Goal: Transaction & Acquisition: Purchase product/service

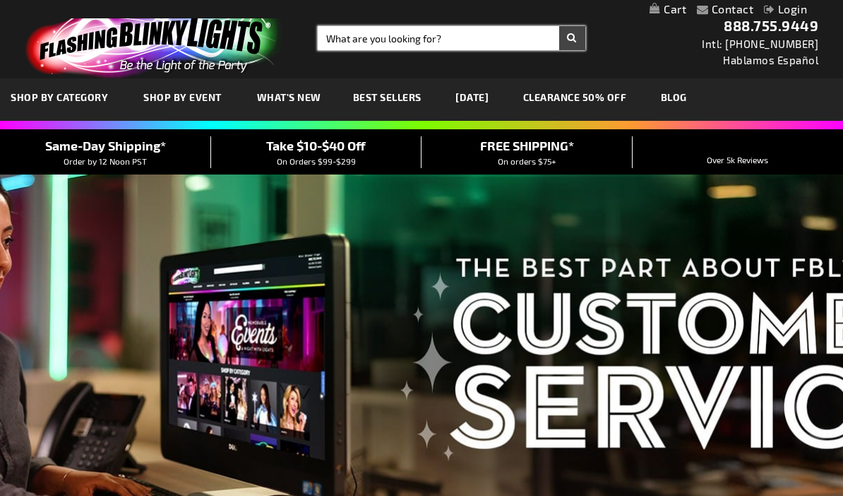
click at [433, 39] on input "Search" at bounding box center [452, 38] width 268 height 24
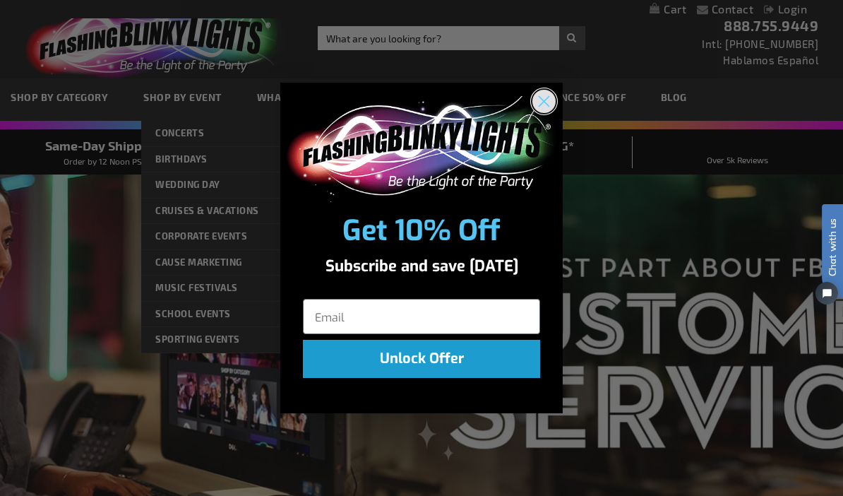
click at [540, 105] on circle "Close dialog" at bounding box center [543, 100] width 23 height 23
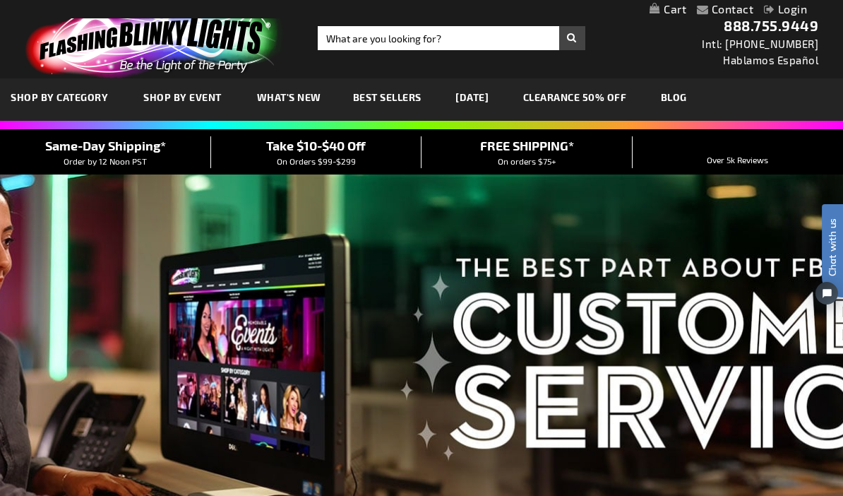
click at [482, 89] on link "[DATE]" at bounding box center [472, 96] width 54 height 47
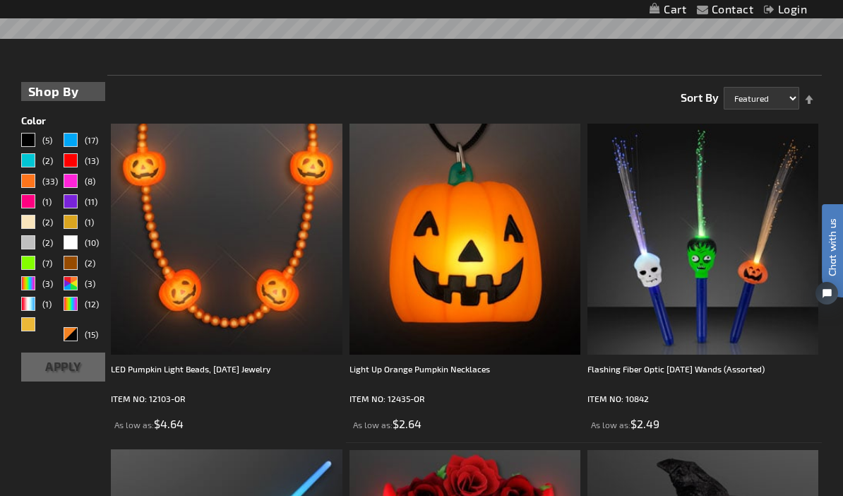
scroll to position [295, 0]
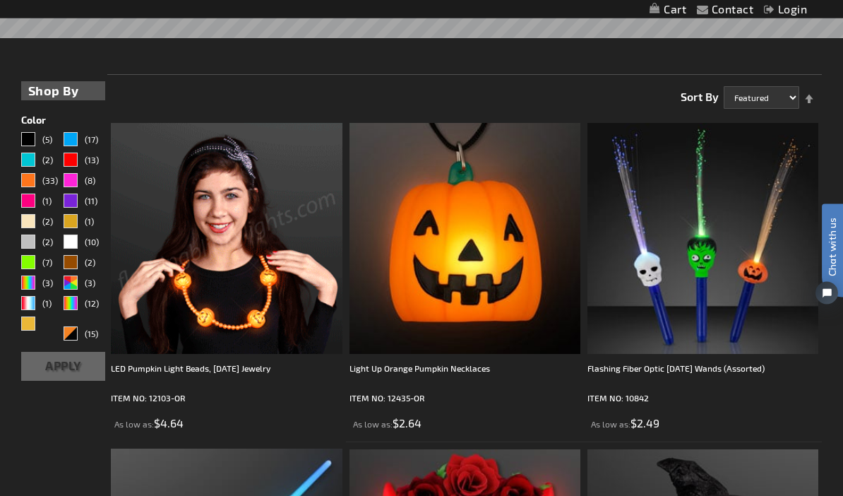
click at [260, 240] on img at bounding box center [226, 239] width 231 height 231
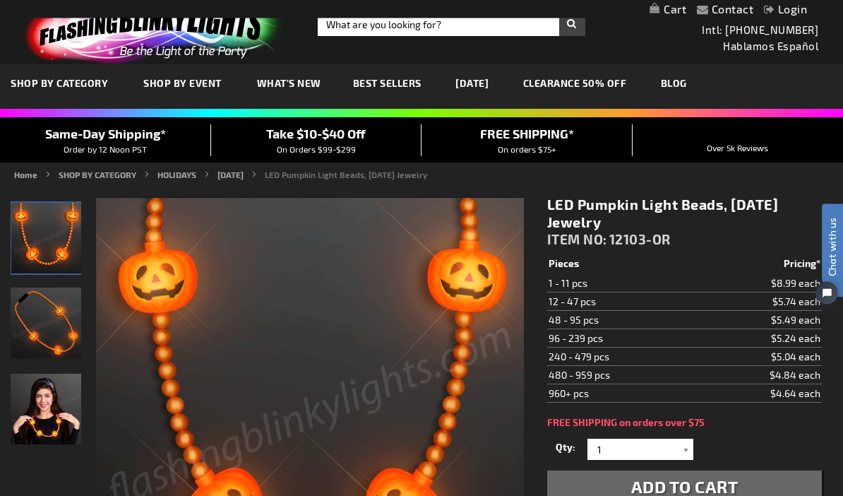
scroll to position [14, 0]
click at [692, 440] on div at bounding box center [686, 448] width 14 height 21
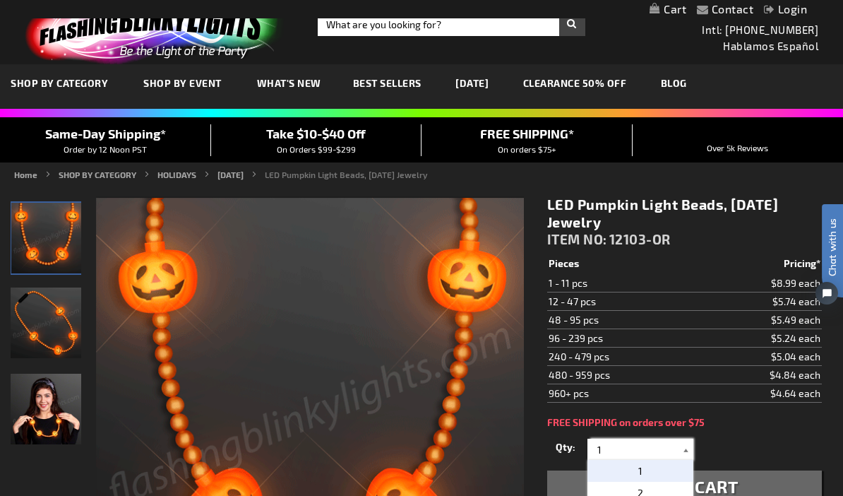
scroll to position [13, 0]
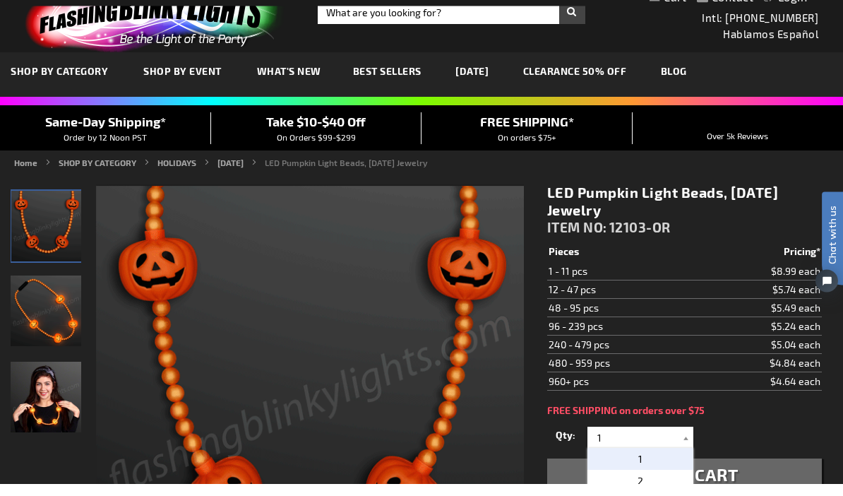
click at [696, 436] on div "Qty 1 2 3 4 5 6 7 8 9 10 11 12 24 36 48 60 72 84 96 108 120 132 144 156 168" at bounding box center [684, 450] width 275 height 28
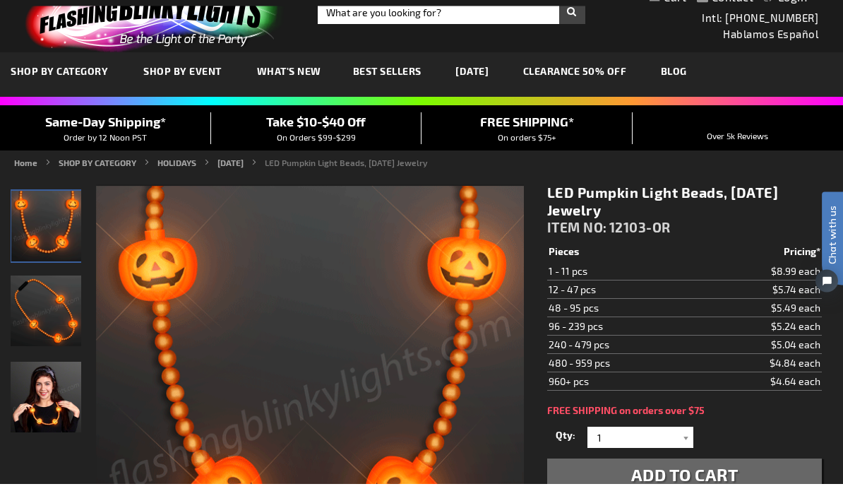
click at [758, 417] on div "FREE SHIPPING on orders over $75" at bounding box center [684, 422] width 275 height 11
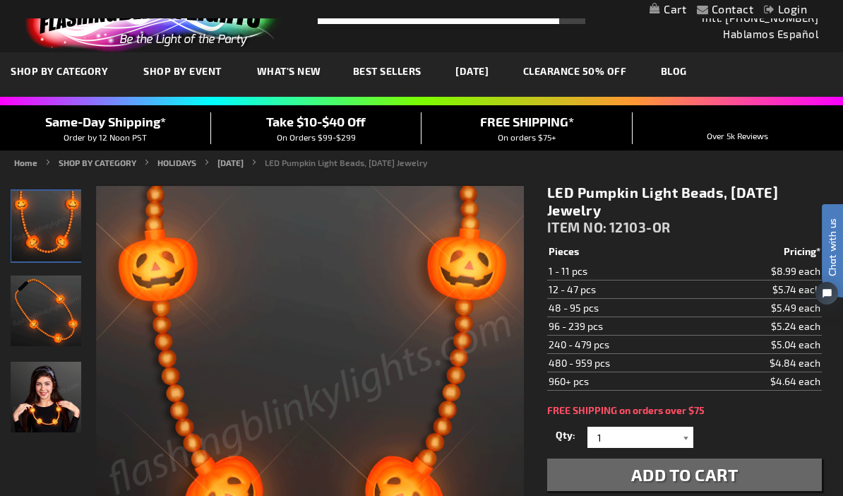
click at [691, 436] on div at bounding box center [686, 436] width 14 height 21
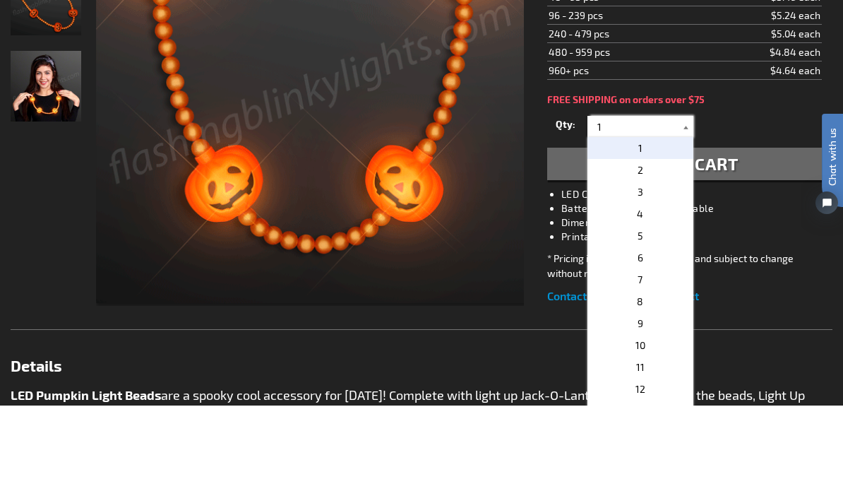
scroll to position [247, 0]
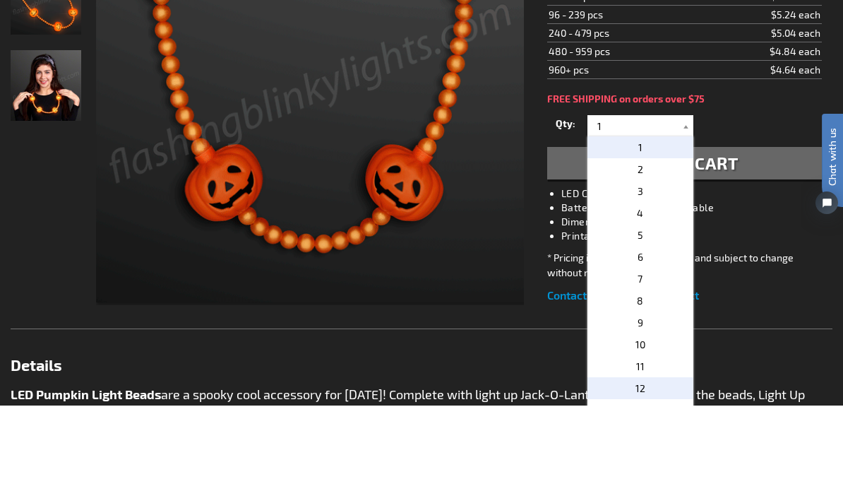
click at [644, 467] on p "12" at bounding box center [640, 478] width 106 height 22
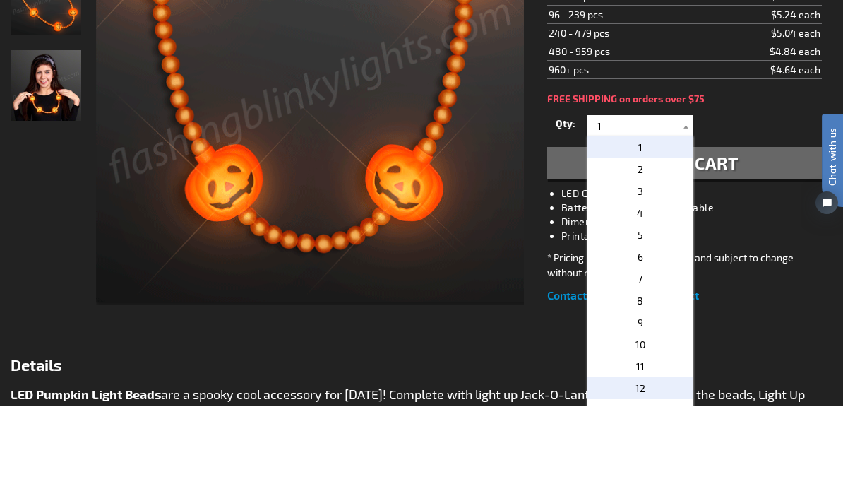
type input "12"
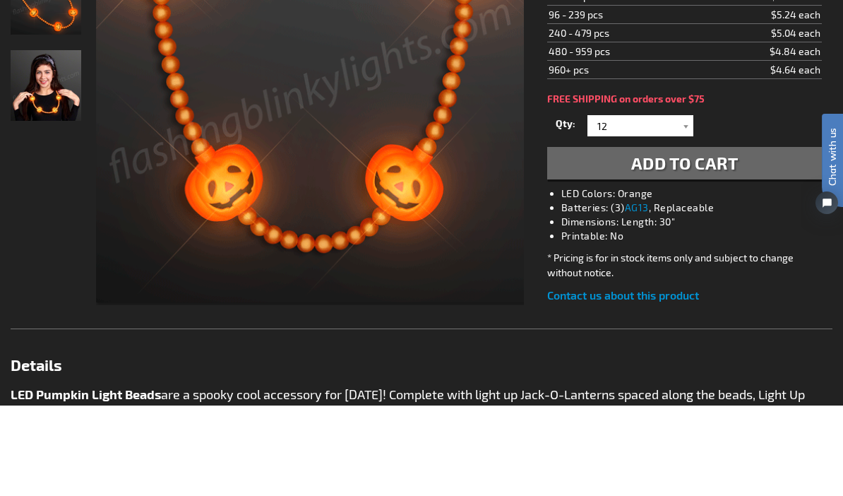
scroll to position [338, 0]
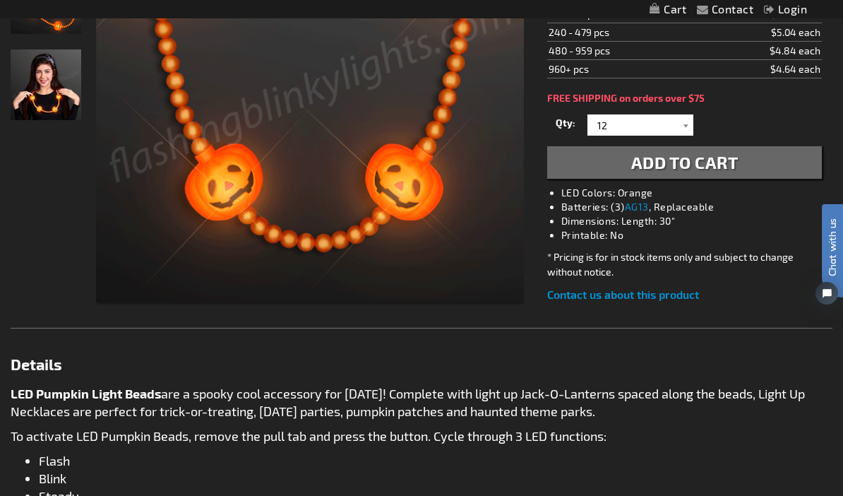
click at [746, 169] on button "Add to Cart" at bounding box center [684, 162] width 275 height 32
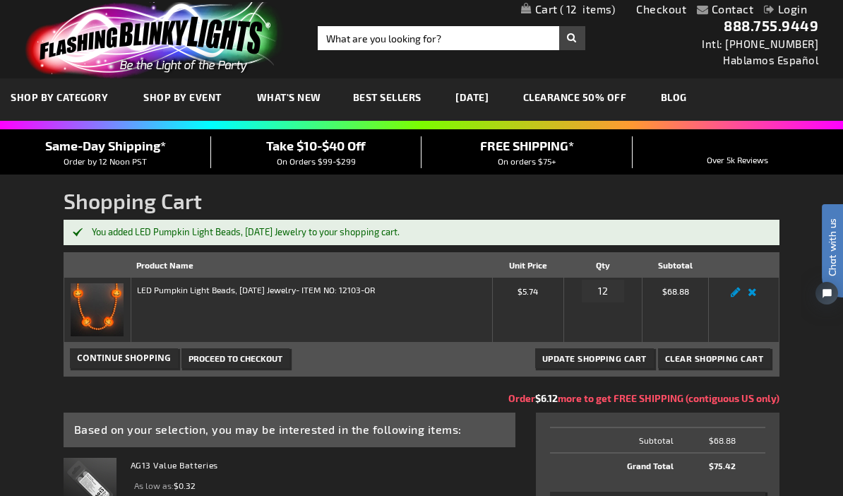
click at [483, 97] on link "[DATE]" at bounding box center [472, 96] width 54 height 47
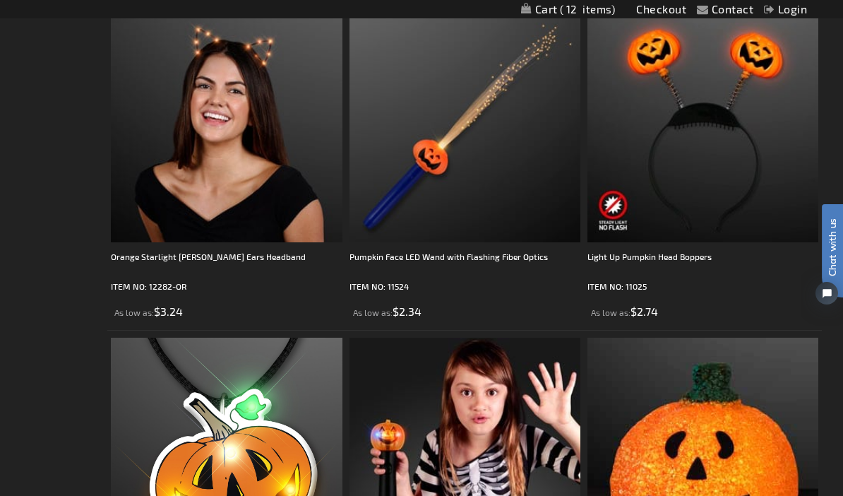
scroll to position [3288, 0]
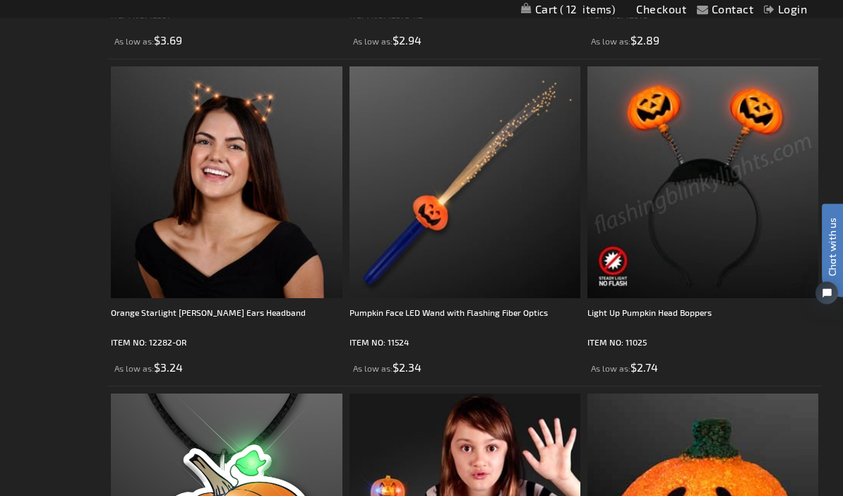
click at [740, 217] on img at bounding box center [702, 182] width 231 height 231
click at [742, 197] on img at bounding box center [702, 182] width 231 height 231
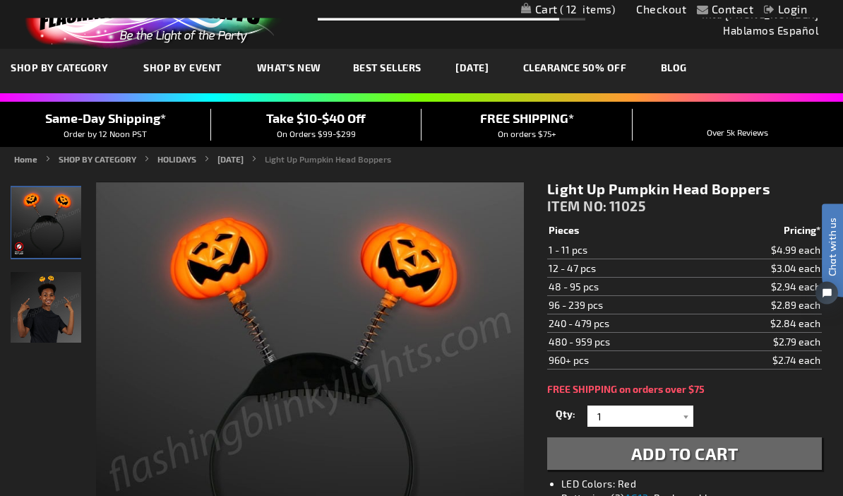
scroll to position [30, 0]
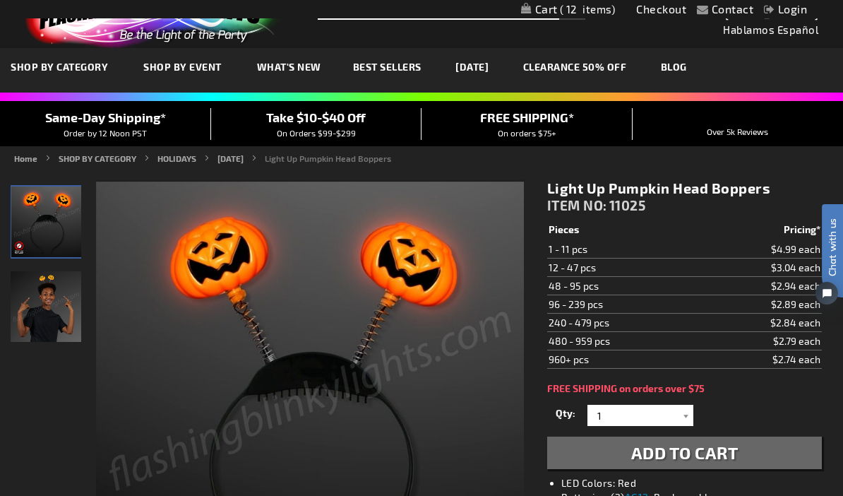
click at [752, 448] on button "Add to Cart" at bounding box center [684, 452] width 275 height 32
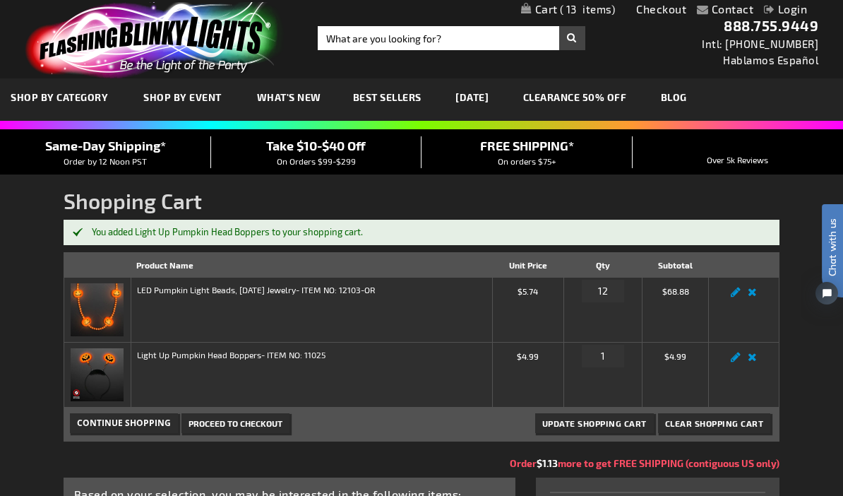
click at [617, 97] on link "CLEARANCE 50% OFF" at bounding box center [574, 96] width 125 height 47
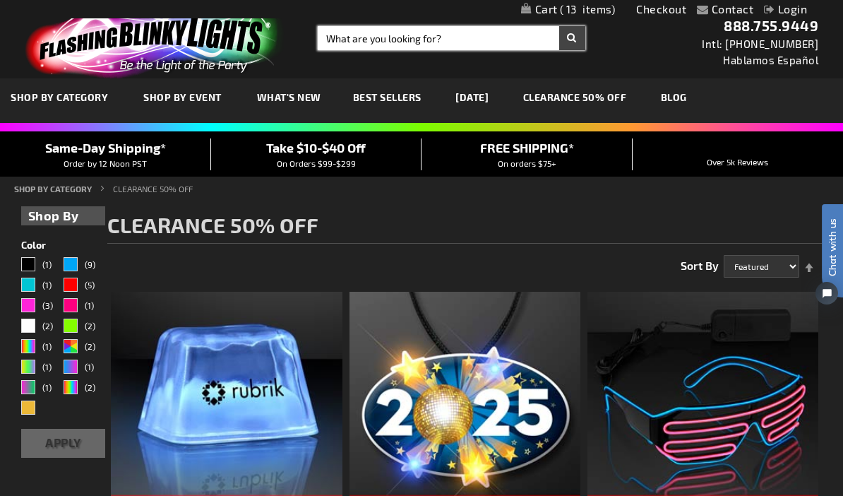
click at [378, 34] on input "Search" at bounding box center [452, 38] width 268 height 24
type input "Ring"
click at [572, 38] on button "Search" at bounding box center [572, 38] width 26 height 24
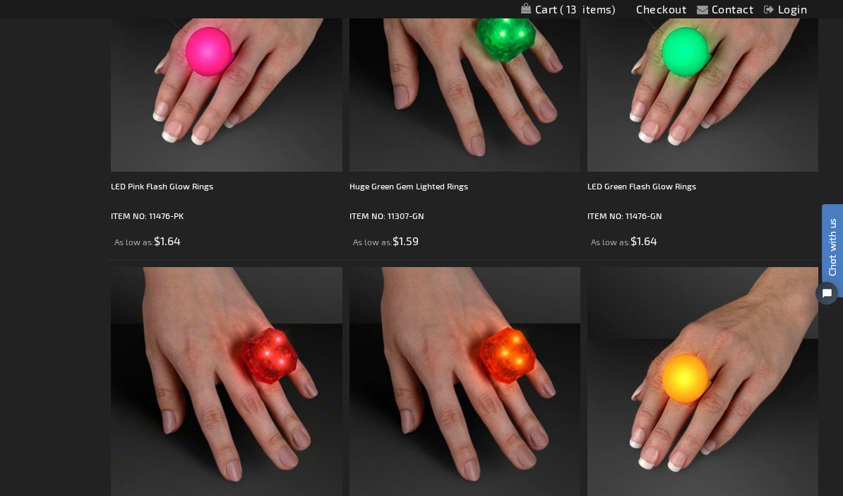
scroll to position [2673, 0]
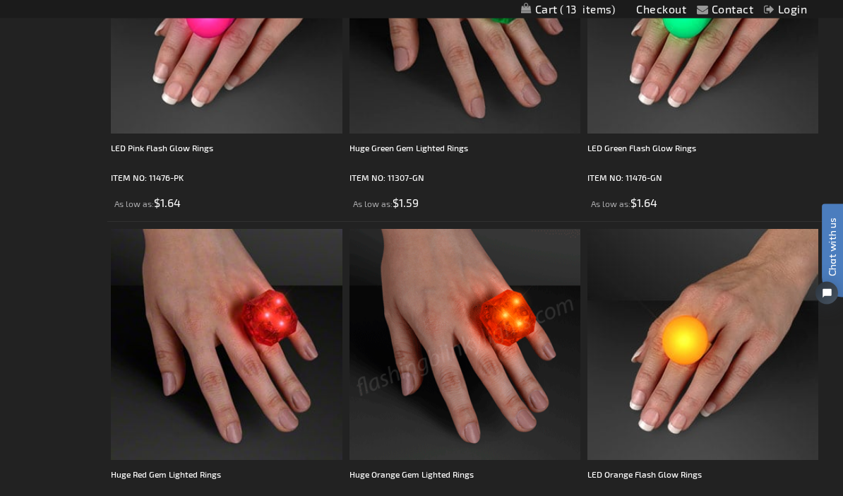
click at [451, 320] on img at bounding box center [464, 344] width 231 height 231
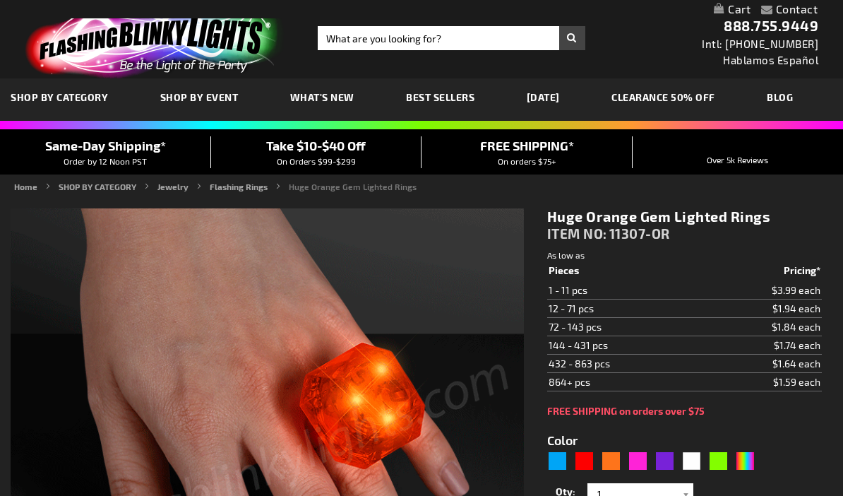
type input "5637"
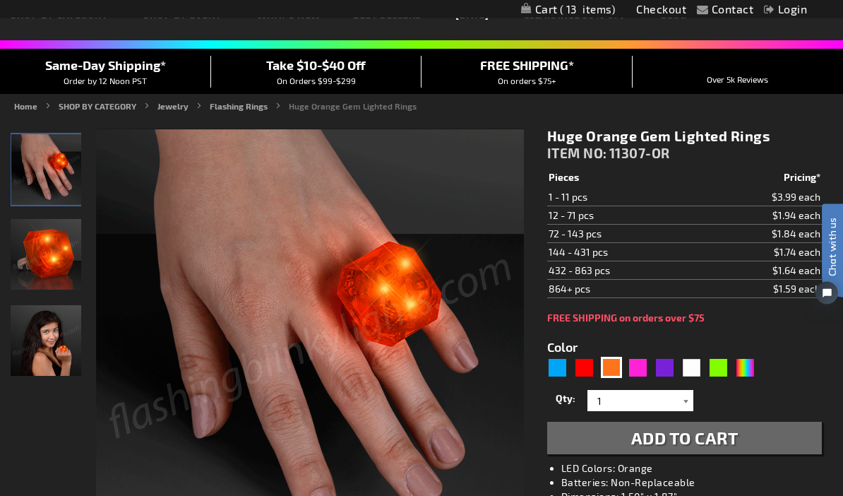
scroll to position [83, 0]
click at [690, 397] on div at bounding box center [686, 400] width 14 height 21
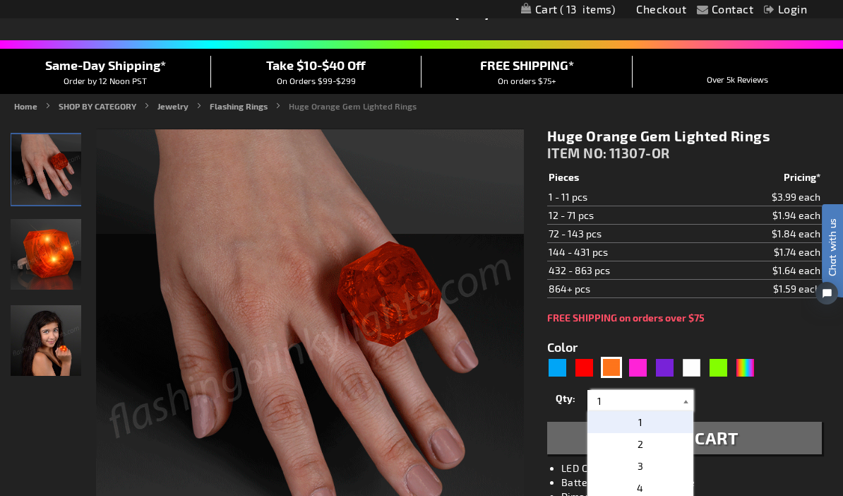
scroll to position [82, 0]
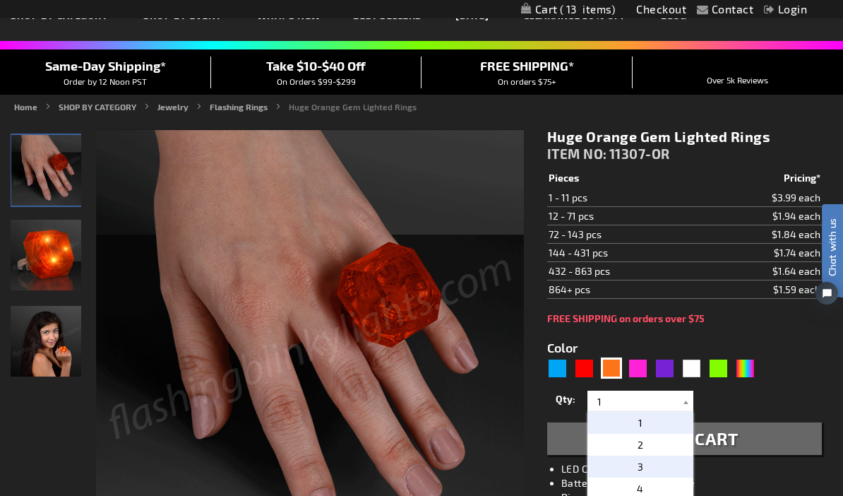
click at [673, 463] on p "3" at bounding box center [640, 466] width 106 height 22
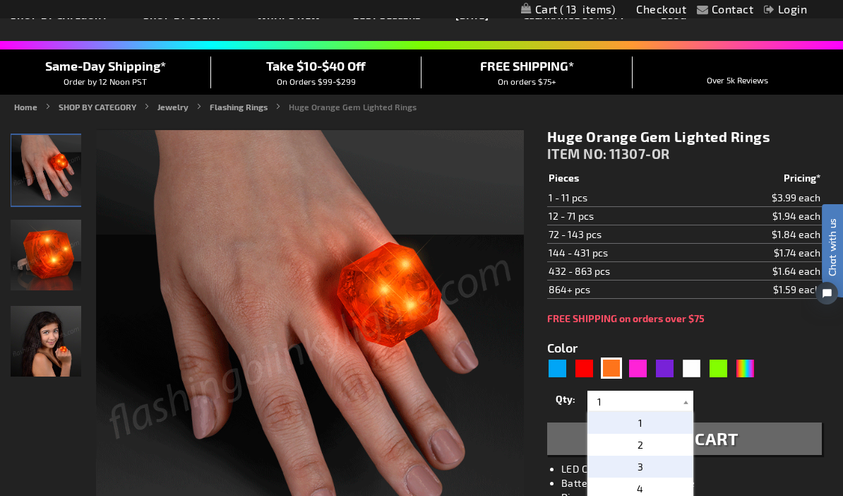
type input "3"
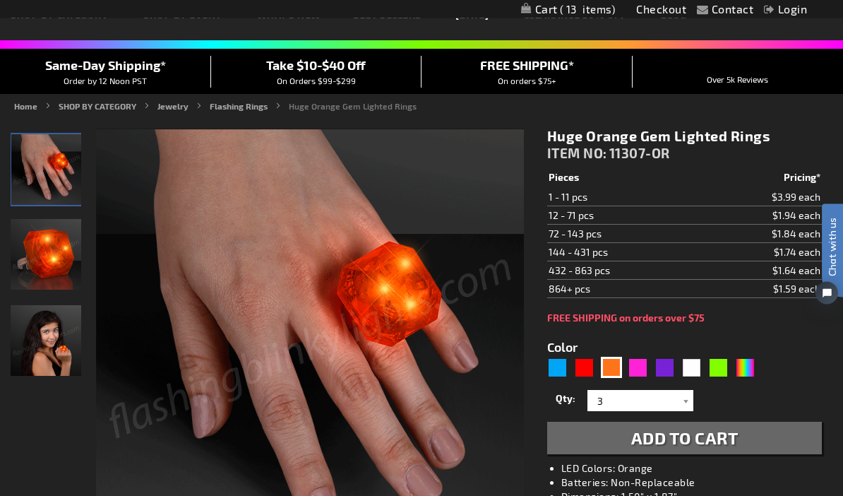
click at [726, 440] on span "Add to Cart" at bounding box center [684, 438] width 107 height 20
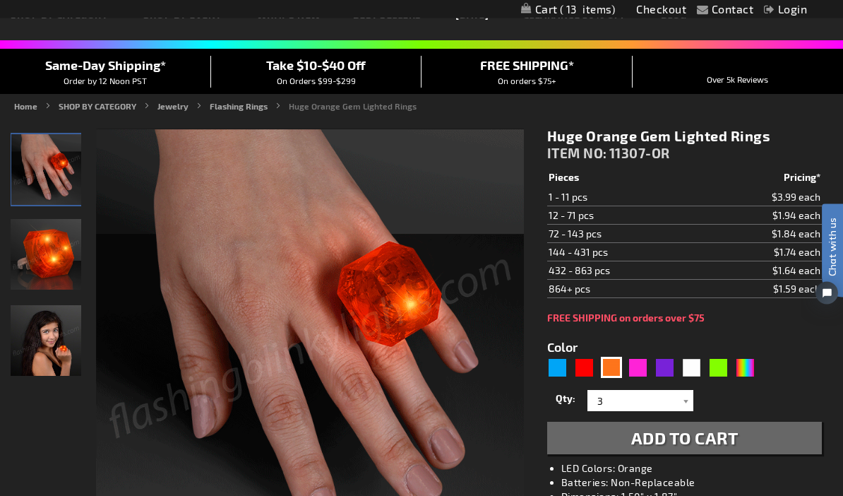
scroll to position [83, 0]
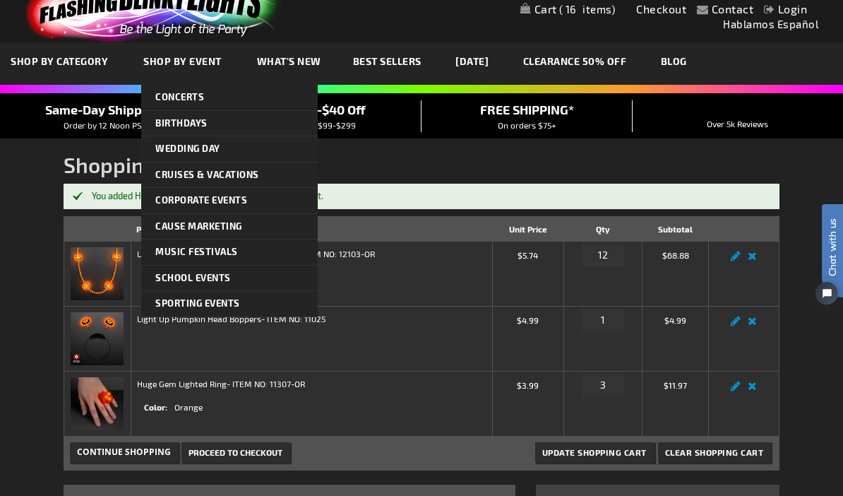
scroll to position [42, 0]
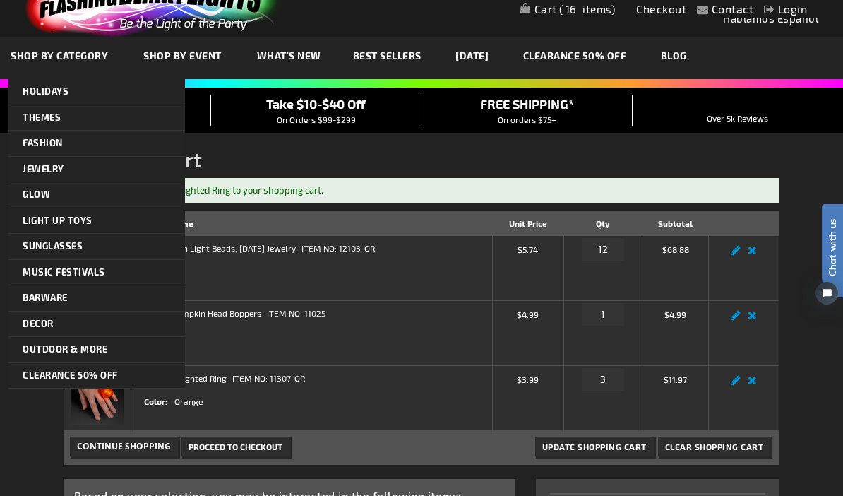
click at [57, 73] on link "SHOP BY CATEGORY" at bounding box center [61, 55] width 122 height 47
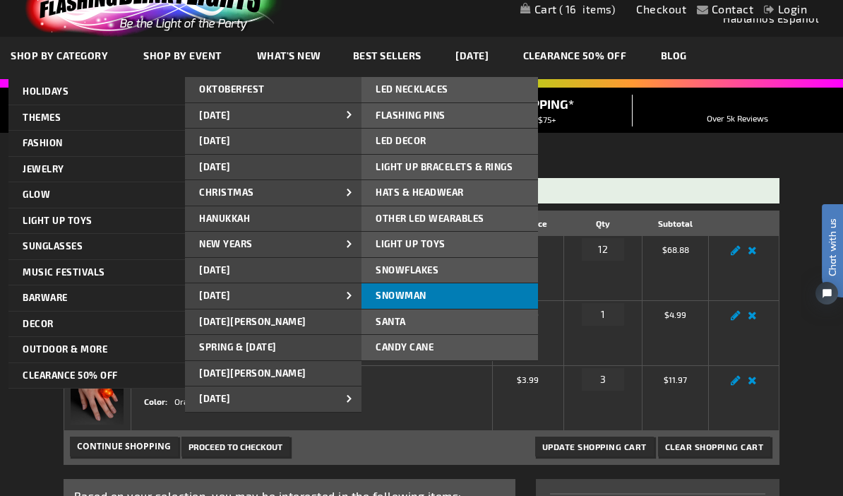
click at [438, 289] on link "Snowman" at bounding box center [449, 295] width 176 height 25
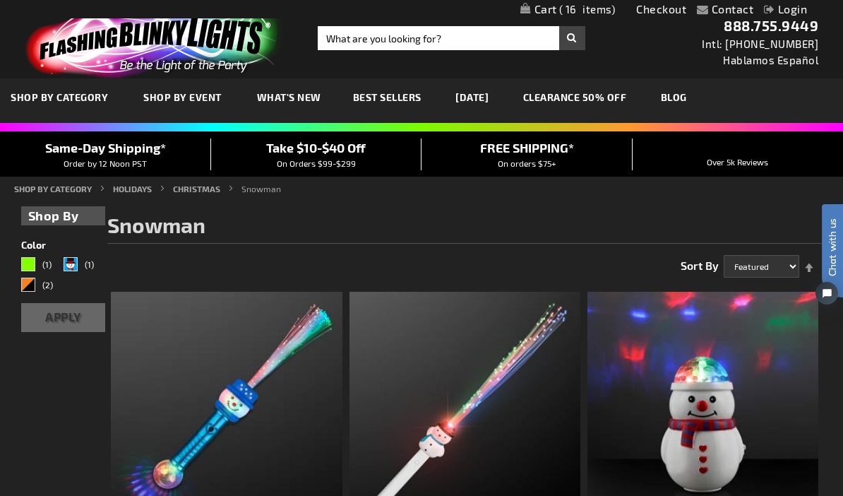
click at [791, 11] on link "Login" at bounding box center [785, 8] width 43 height 13
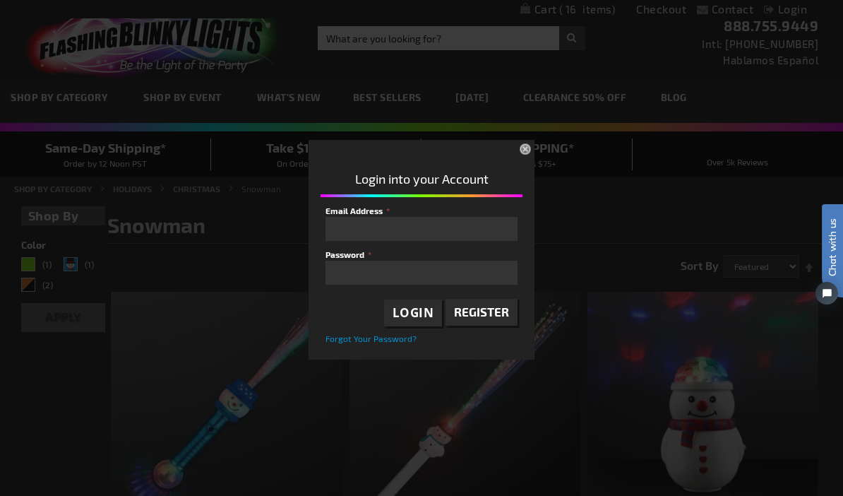
click at [421, 222] on input "Email Address" at bounding box center [421, 229] width 192 height 24
type input "aliciaspengerkatz@gmail.com"
click at [417, 311] on span "Login" at bounding box center [413, 312] width 42 height 16
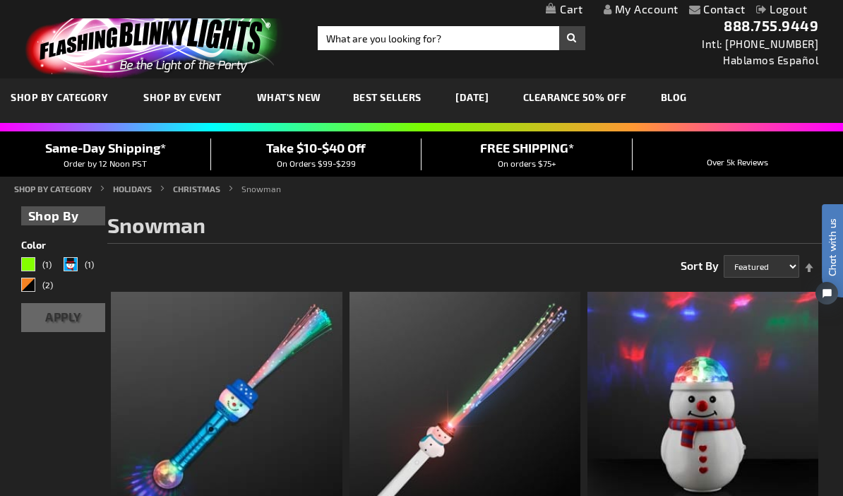
click at [593, 97] on link "CLEARANCE 50% OFF" at bounding box center [574, 96] width 125 height 47
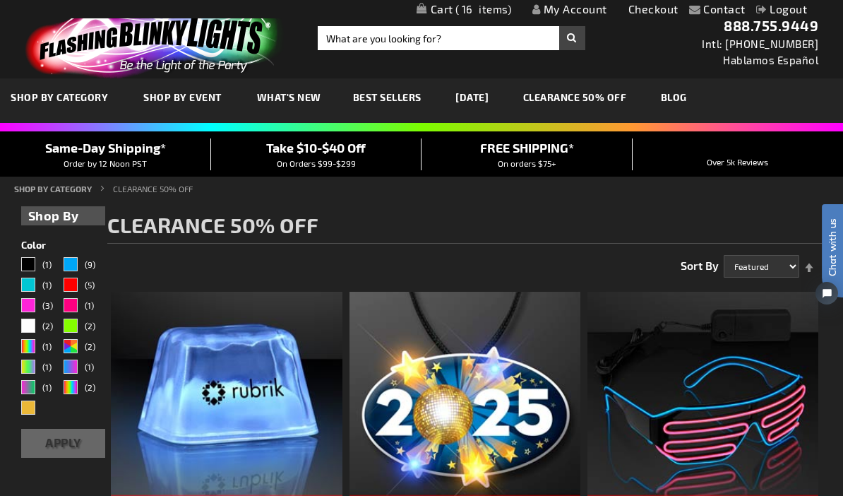
click at [479, 13] on span "16" at bounding box center [483, 9] width 56 height 13
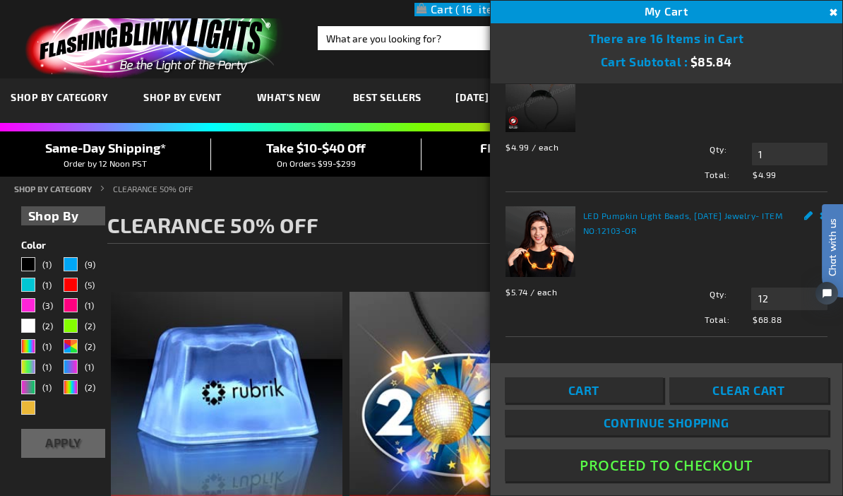
scroll to position [155, 0]
click at [616, 402] on link "Cart" at bounding box center [584, 389] width 158 height 25
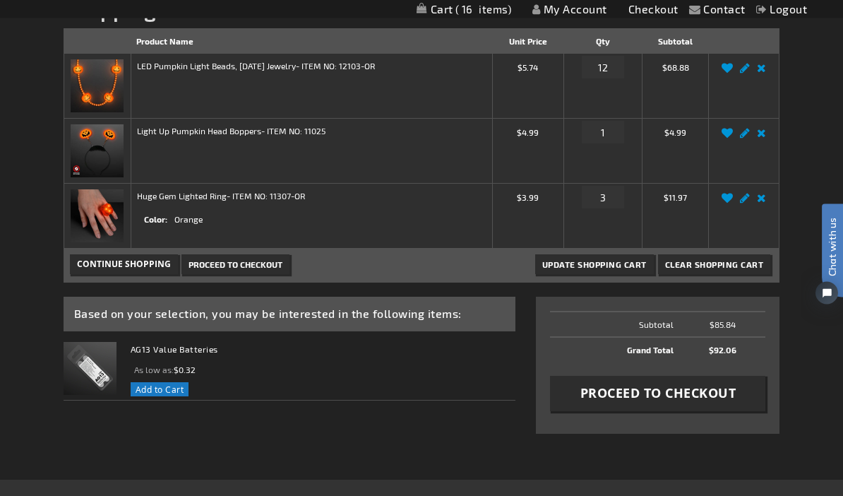
scroll to position [191, 0]
click at [709, 396] on span "Proceed to Checkout" at bounding box center [658, 393] width 156 height 18
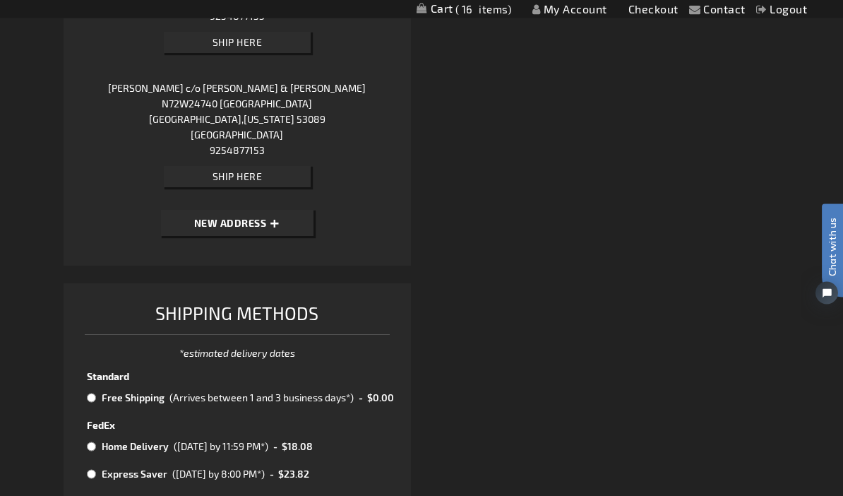
scroll to position [736, 0]
click at [95, 397] on input "radio" at bounding box center [91, 397] width 9 height 11
radio input "true"
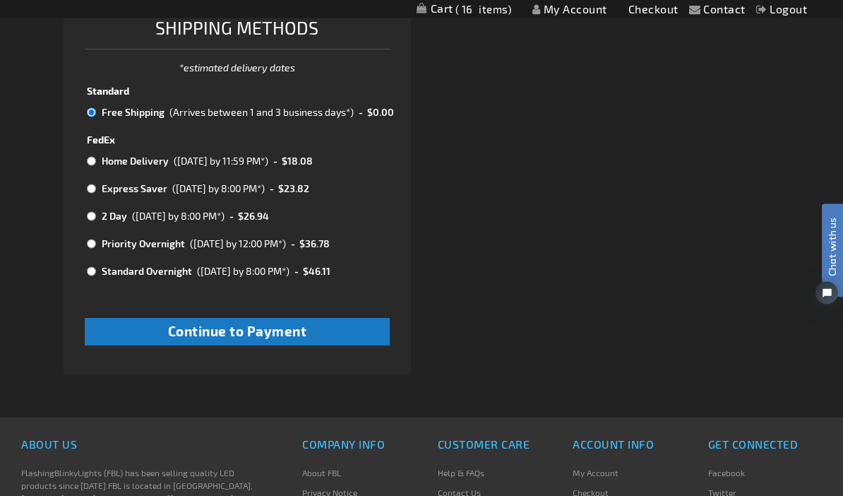
scroll to position [1021, 0]
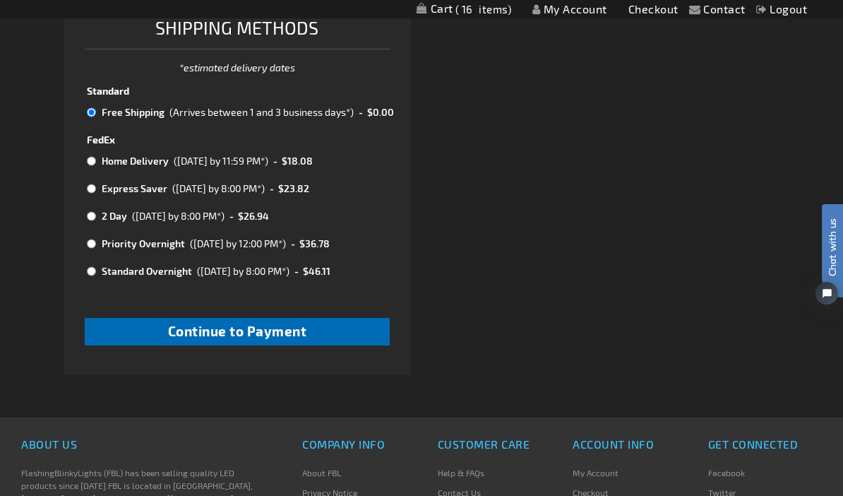
click at [272, 323] on span "Continue to Payment" at bounding box center [237, 331] width 139 height 16
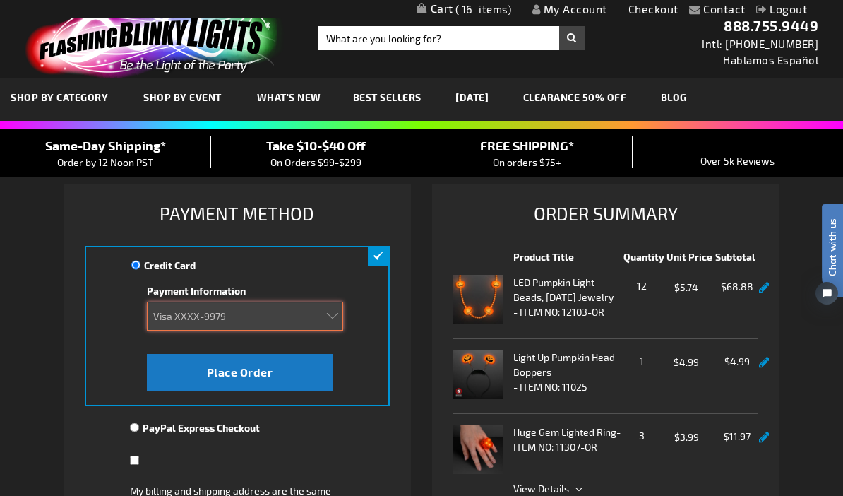
click at [340, 317] on select "Add new card Visa XXXX-6796 Visa XXXX-3415 Visa XXXX-9979" at bounding box center [245, 315] width 196 height 29
select select "85f789831d3e8c7ca5b84e1e5a803b05a7376391"
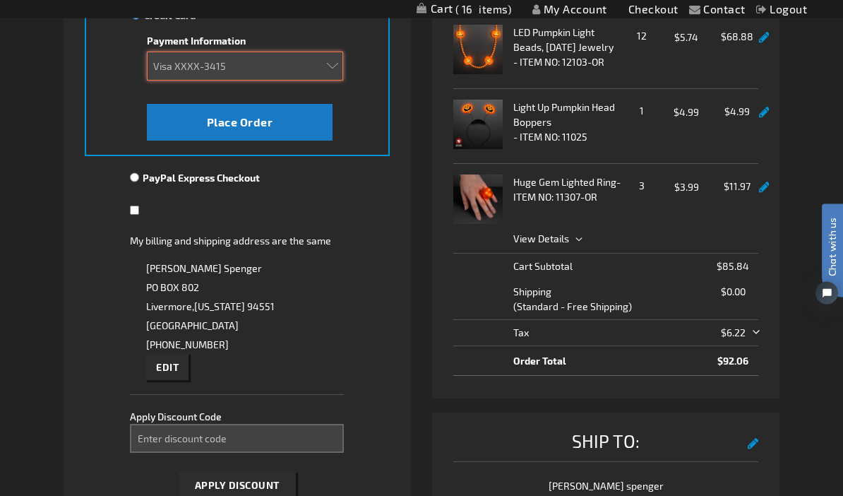
scroll to position [250, 0]
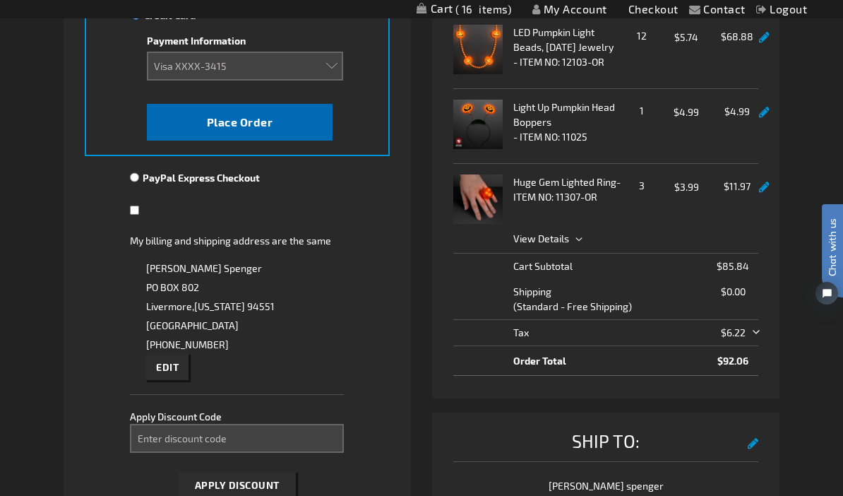
click at [261, 122] on span "Place Order" at bounding box center [240, 121] width 66 height 13
